Goal: Task Accomplishment & Management: Manage account settings

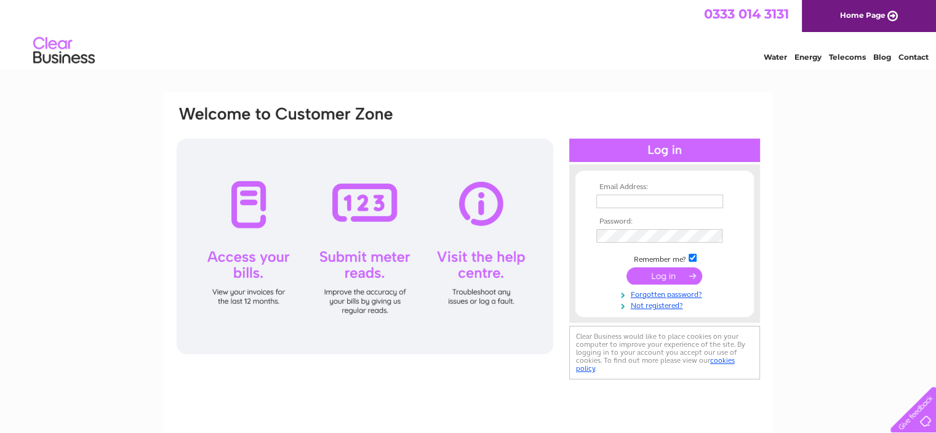
click at [678, 204] on input "text" at bounding box center [659, 201] width 127 height 14
click at [684, 192] on td at bounding box center [664, 201] width 143 height 21
click at [684, 194] on td at bounding box center [664, 201] width 143 height 20
drag, startPoint x: 702, startPoint y: 201, endPoint x: 700, endPoint y: 194, distance: 6.4
click at [646, 201] on input "text" at bounding box center [659, 201] width 127 height 14
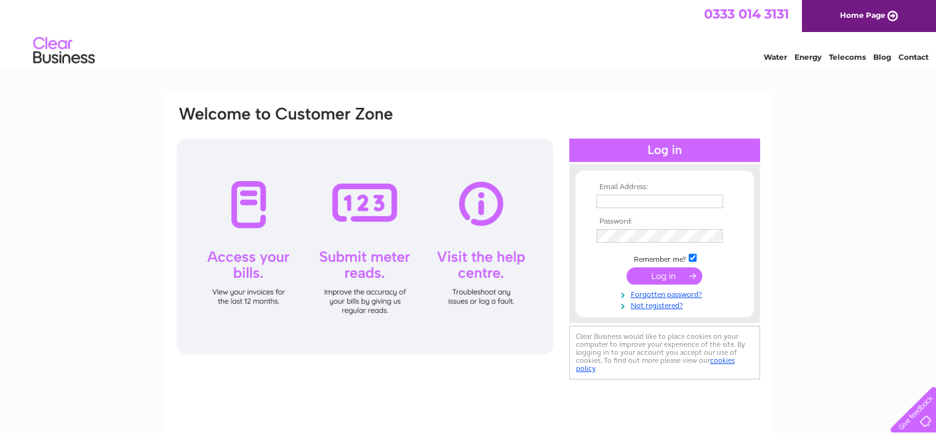
click at [847, 61] on link "Telecoms" at bounding box center [847, 56] width 37 height 9
click at [633, 201] on input "text" at bounding box center [660, 201] width 128 height 15
type input "[EMAIL_ADDRESS][DOMAIN_NAME]"
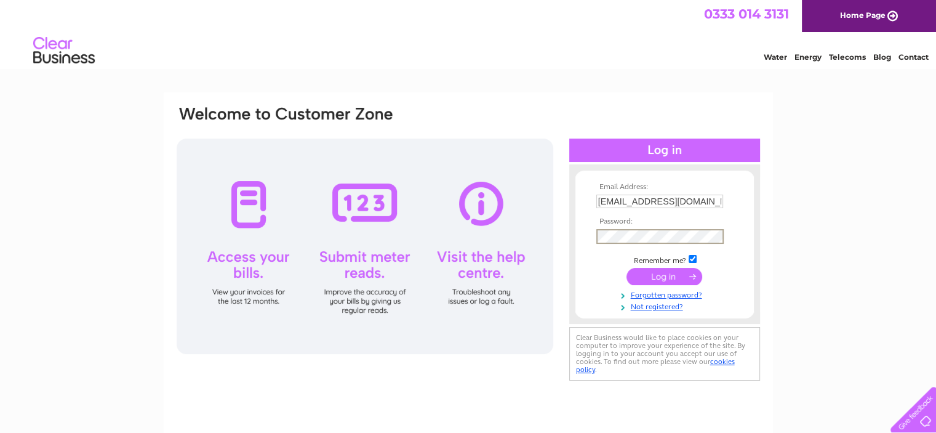
click at [627, 268] on input "submit" at bounding box center [665, 276] width 76 height 17
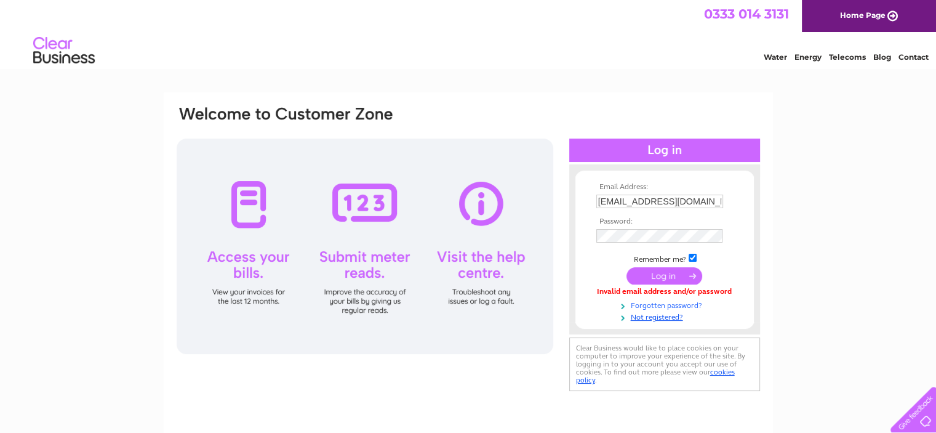
click at [645, 306] on link "Forgotten password?" at bounding box center [666, 304] width 140 height 12
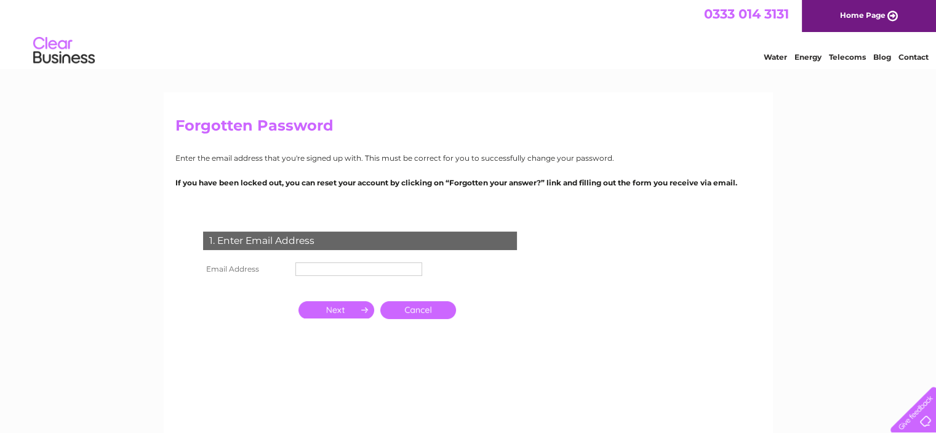
click at [311, 268] on input "text" at bounding box center [358, 269] width 127 height 14
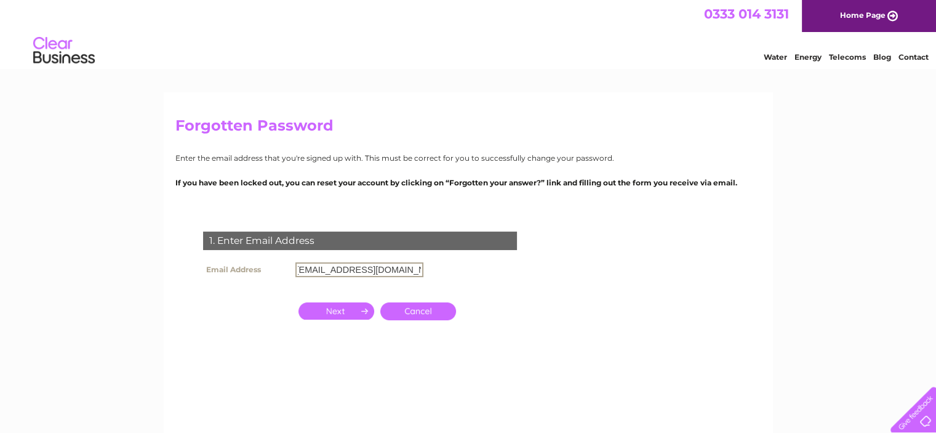
scroll to position [0, 9]
type input "[EMAIL_ADDRESS][DOMAIN_NAME]"
click at [340, 310] on input "button" at bounding box center [336, 310] width 76 height 17
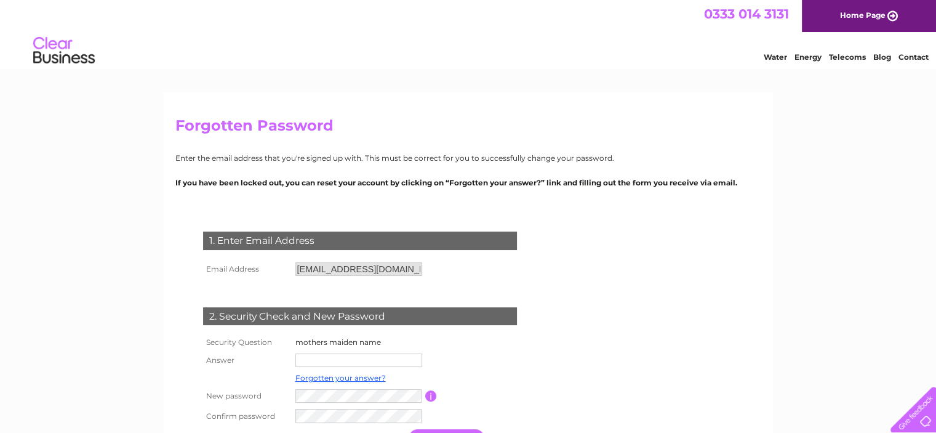
scroll to position [123, 0]
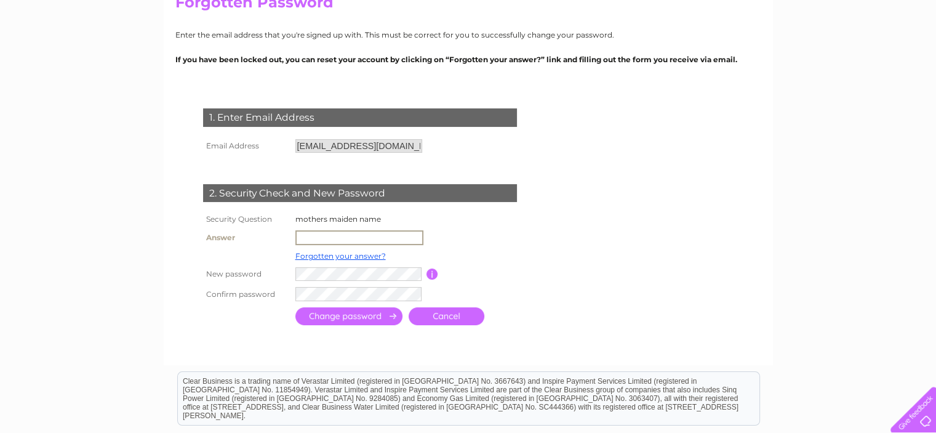
click at [317, 238] on input "text" at bounding box center [359, 237] width 128 height 15
type input "Godwin"
click at [336, 308] on input "submit" at bounding box center [348, 315] width 107 height 18
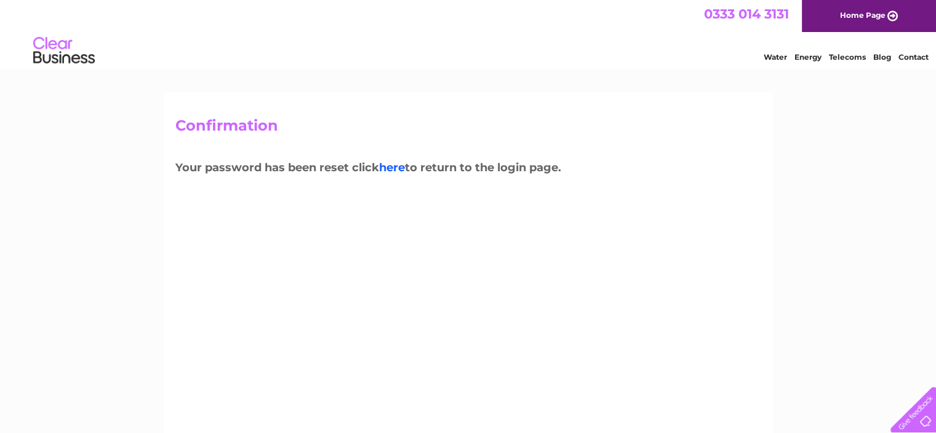
click at [398, 170] on link "here" at bounding box center [392, 168] width 26 height 14
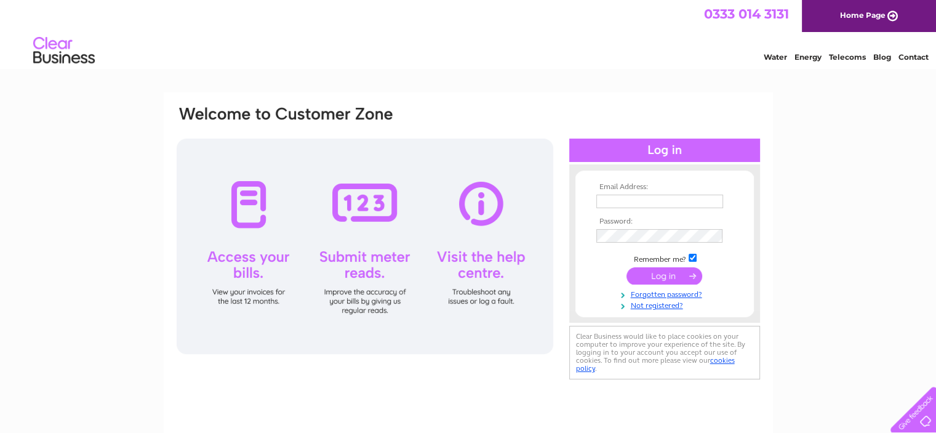
click at [606, 201] on input "text" at bounding box center [659, 201] width 127 height 14
type input "[EMAIL_ADDRESS][DOMAIN_NAME]"
click at [627, 268] on input "submit" at bounding box center [665, 276] width 76 height 17
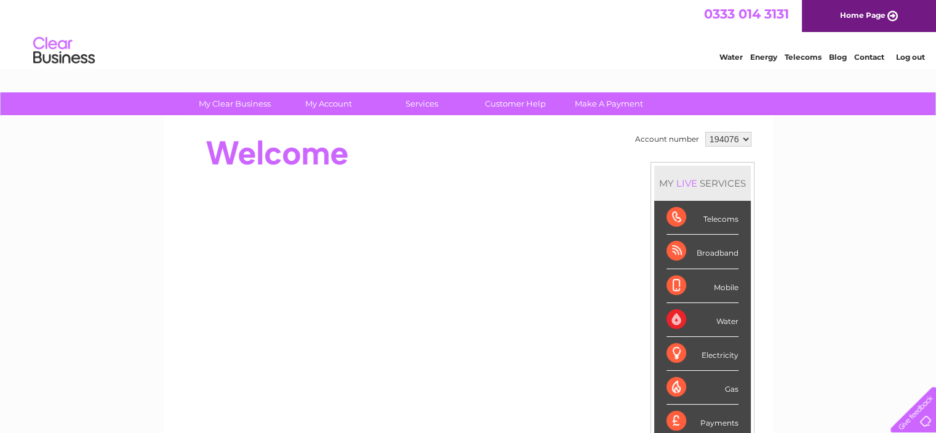
click at [717, 214] on div "Telecoms" at bounding box center [703, 218] width 72 height 34
click at [702, 246] on div "Broadband" at bounding box center [703, 251] width 72 height 34
click at [712, 251] on div "Broadband" at bounding box center [703, 251] width 72 height 34
click at [676, 252] on div "Broadband" at bounding box center [703, 251] width 72 height 34
click at [729, 17] on span "0333 014 3131" at bounding box center [746, 13] width 85 height 15
